Goal: Check status: Check status

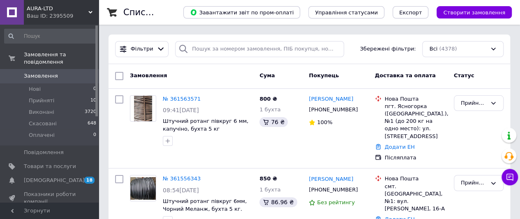
click at [43, 97] on span "Прийняті" at bounding box center [41, 100] width 25 height 7
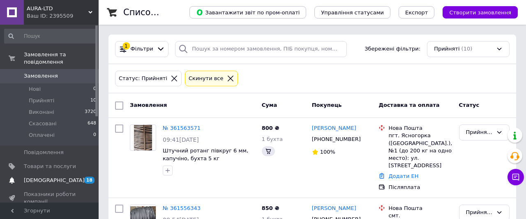
click at [43, 177] on span "[DEMOGRAPHIC_DATA]" at bounding box center [54, 180] width 61 height 7
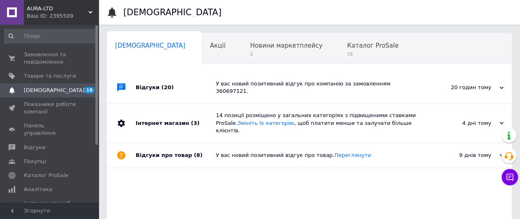
scroll to position [0, 2]
click at [58, 56] on span "Замовлення та повідомлення" at bounding box center [50, 58] width 52 height 15
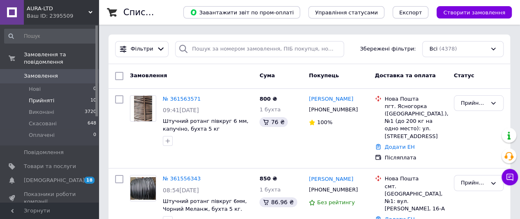
click at [50, 97] on span "Прийняті" at bounding box center [41, 100] width 25 height 7
